Goal: Information Seeking & Learning: Learn about a topic

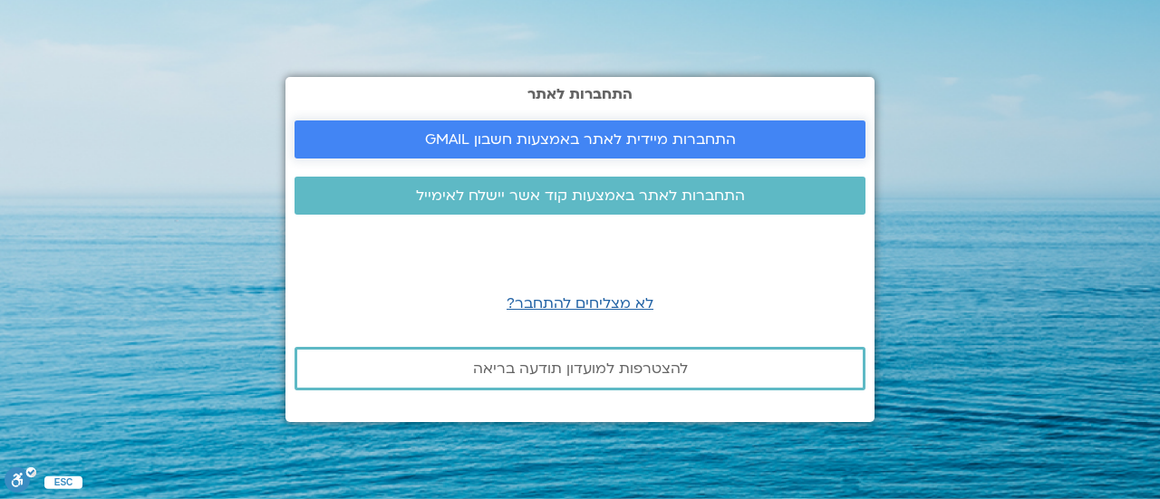
click at [557, 134] on span "התחברות מיידית לאתר באמצעות חשבון GMAIL" at bounding box center [580, 139] width 311 height 16
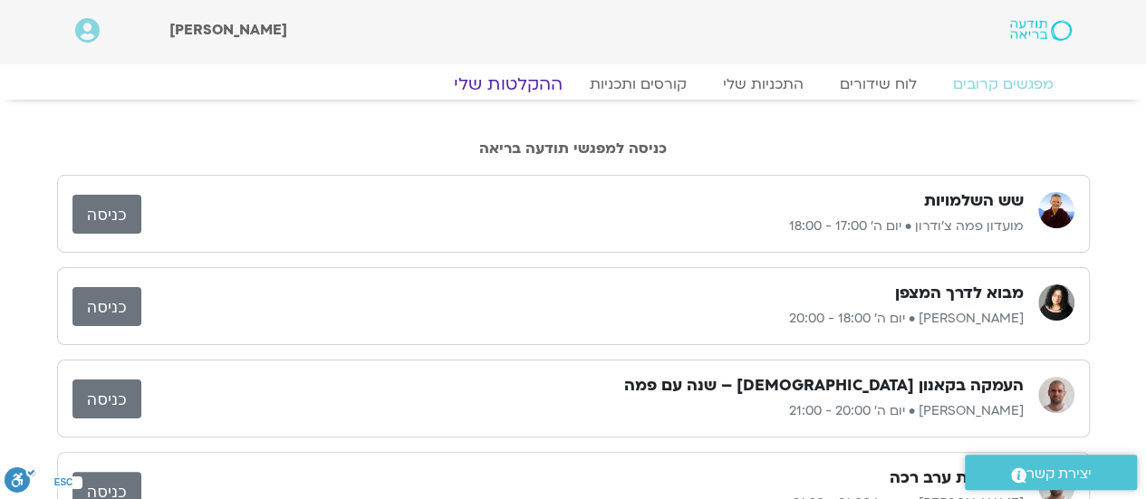
click at [532, 82] on link "ההקלטות שלי" at bounding box center [508, 84] width 152 height 22
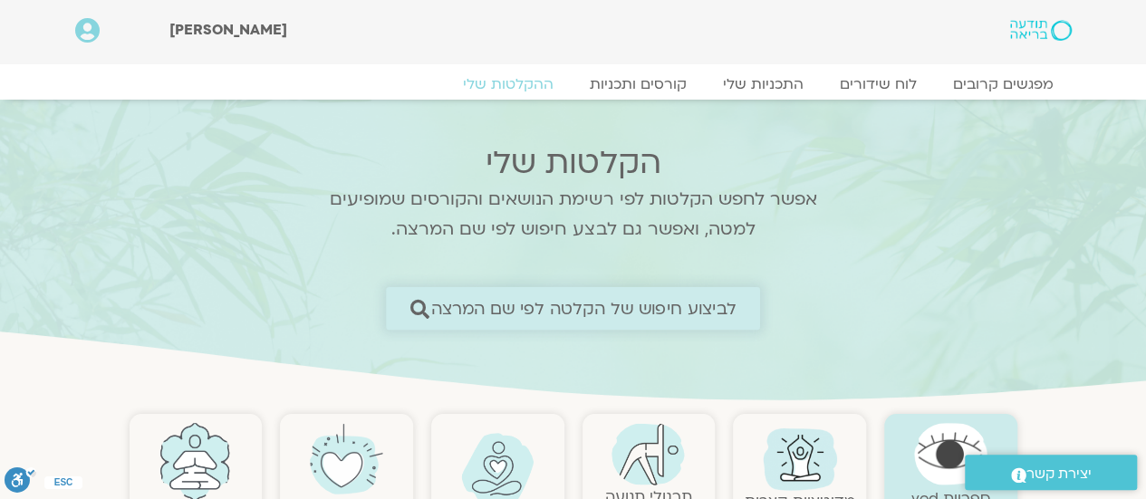
click at [637, 306] on span "לביצוע חיפוש של הקלטה לפי שם המרצה" at bounding box center [583, 308] width 305 height 19
click at [419, 305] on icon at bounding box center [419, 308] width 19 height 19
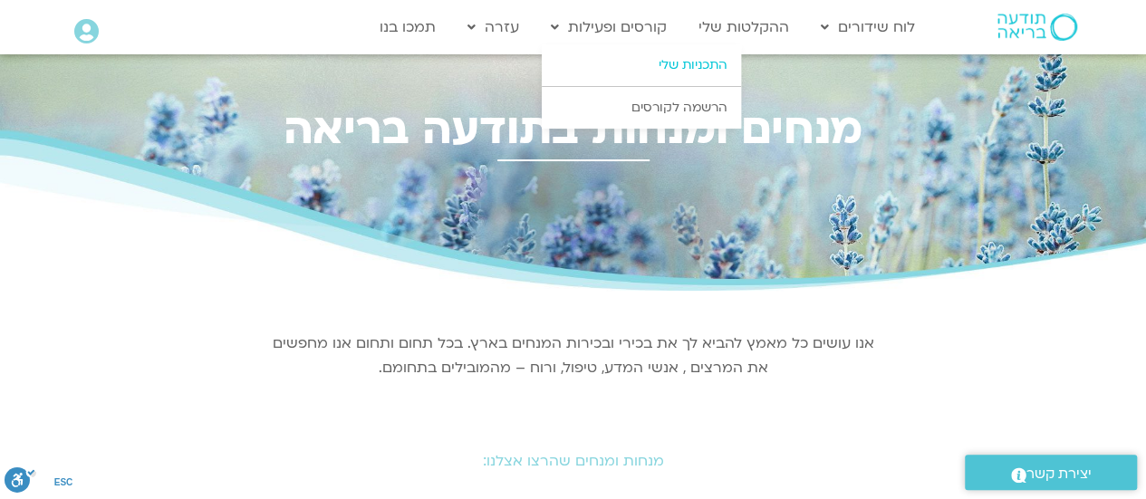
click at [696, 68] on link "התכניות שלי" at bounding box center [641, 65] width 199 height 42
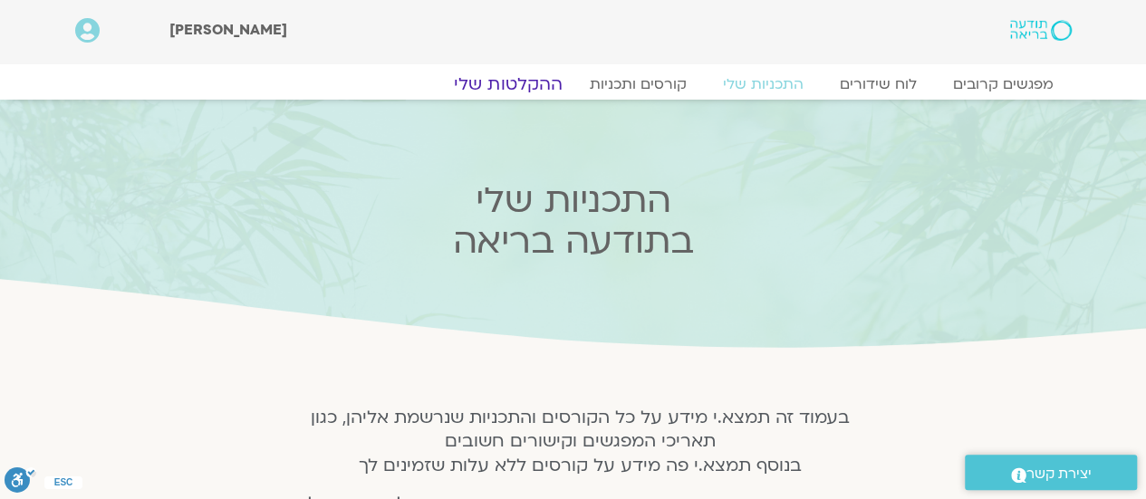
click at [524, 77] on link "ההקלטות שלי" at bounding box center [508, 84] width 152 height 22
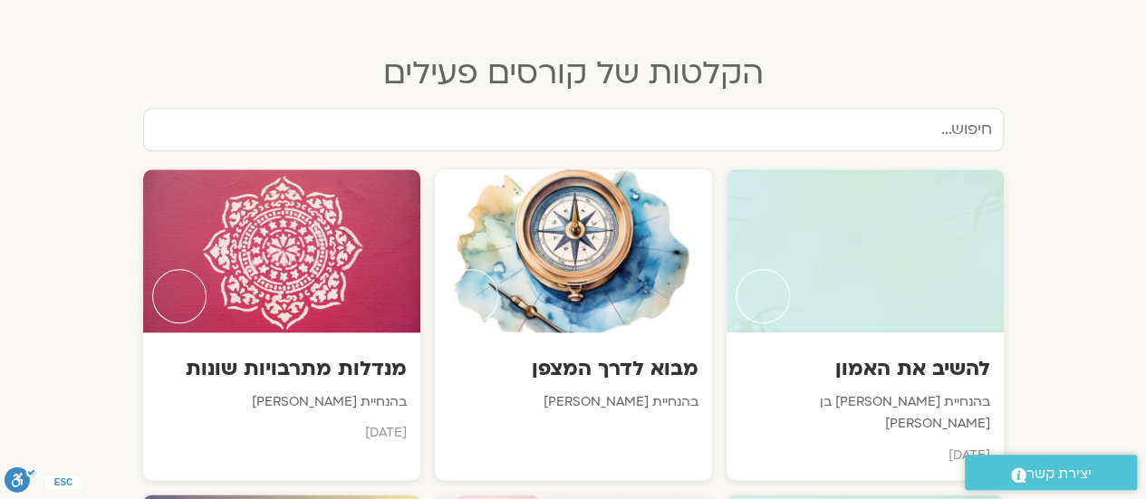
scroll to position [996, 0]
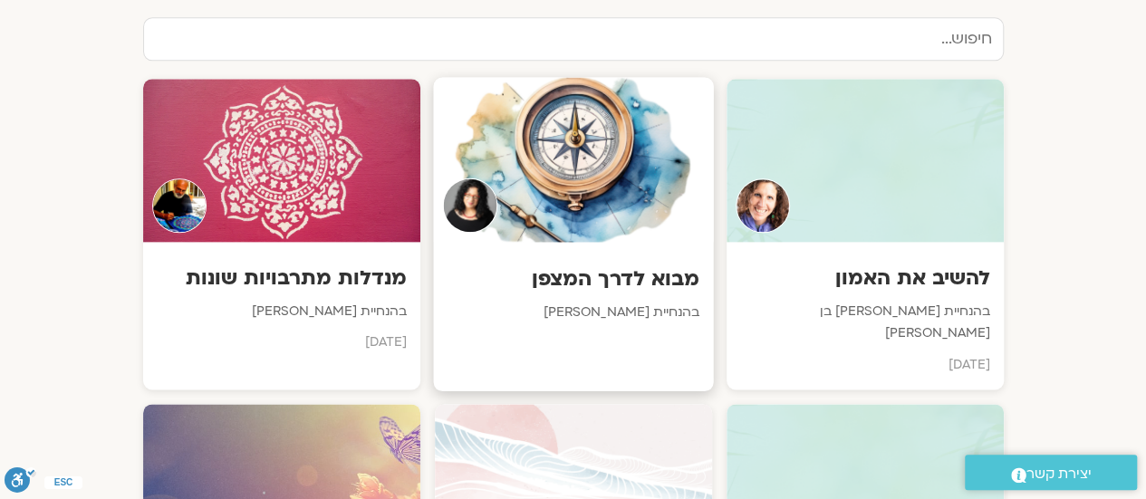
click at [624, 242] on div "מבוא לדרך המצפן בהנחיית ארנינה קשתן" at bounding box center [573, 294] width 280 height 105
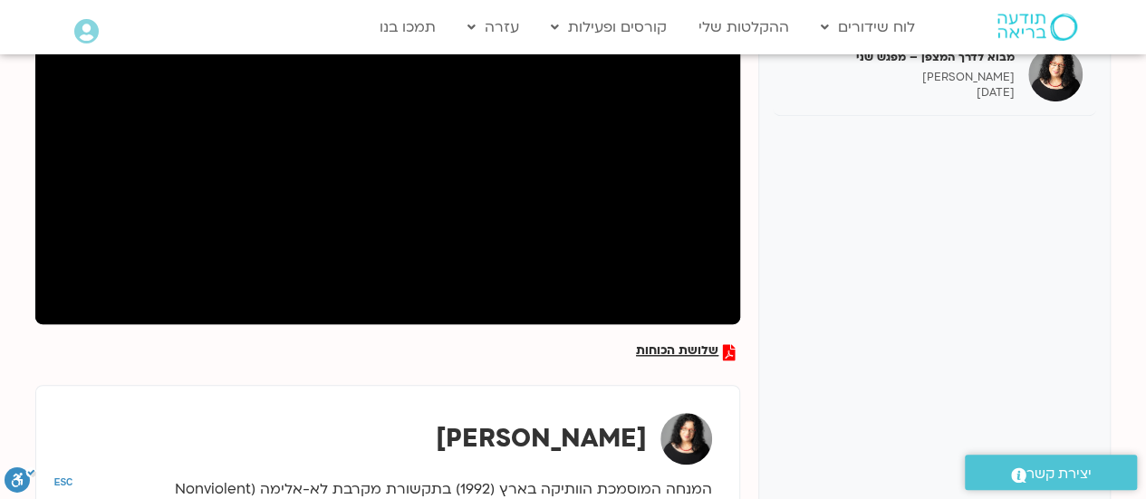
scroll to position [181, 0]
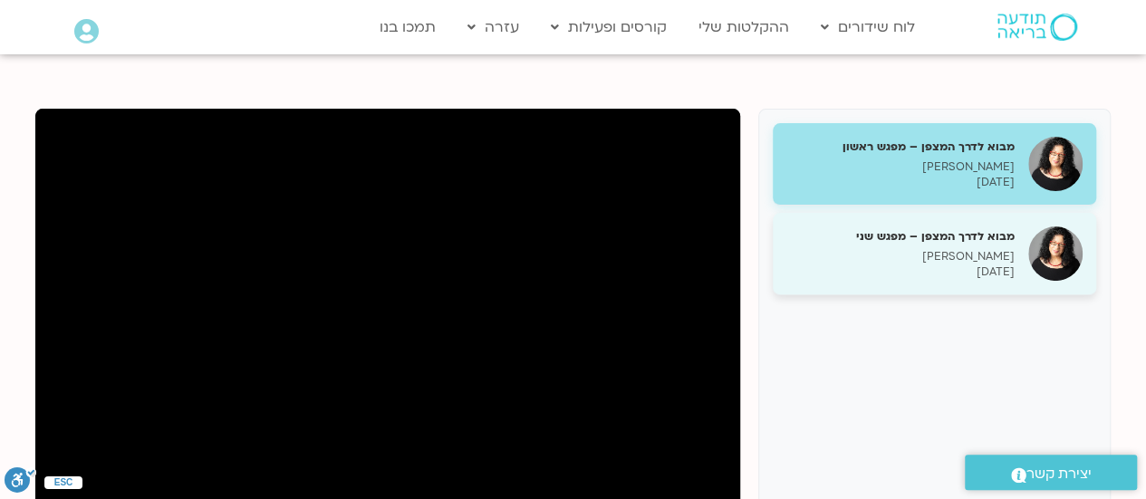
click at [986, 255] on p "[PERSON_NAME]" at bounding box center [900, 256] width 228 height 15
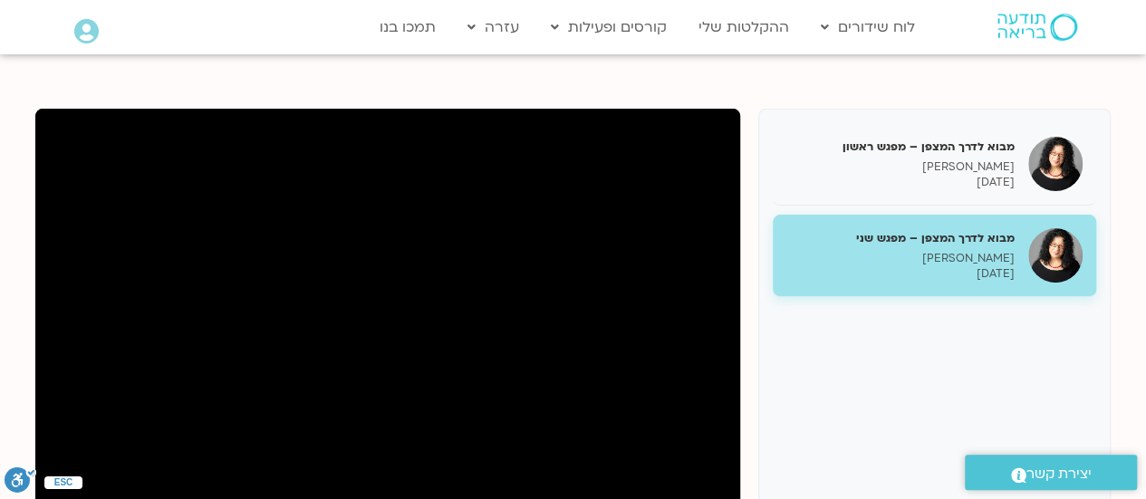
scroll to position [187, 0]
